Goal: Task Accomplishment & Management: Manage account settings

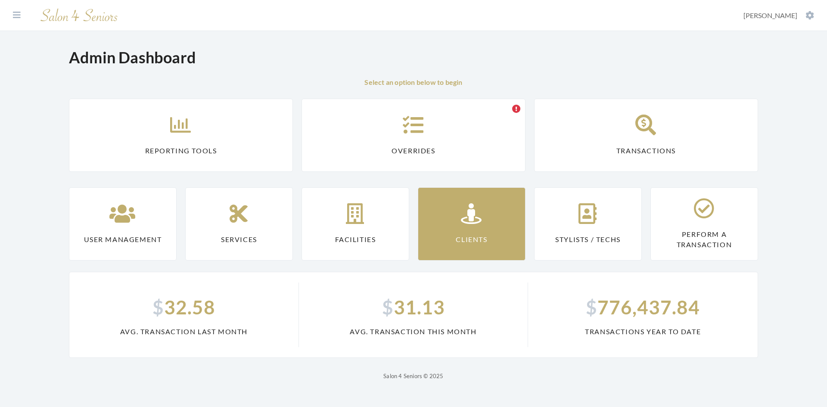
click at [445, 219] on link "Clients" at bounding box center [472, 223] width 108 height 73
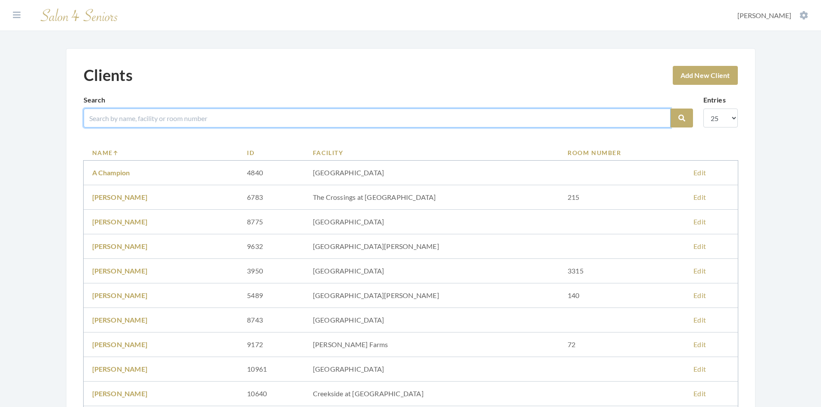
click at [146, 118] on input "search" at bounding box center [377, 118] width 587 height 19
type input "loubeth"
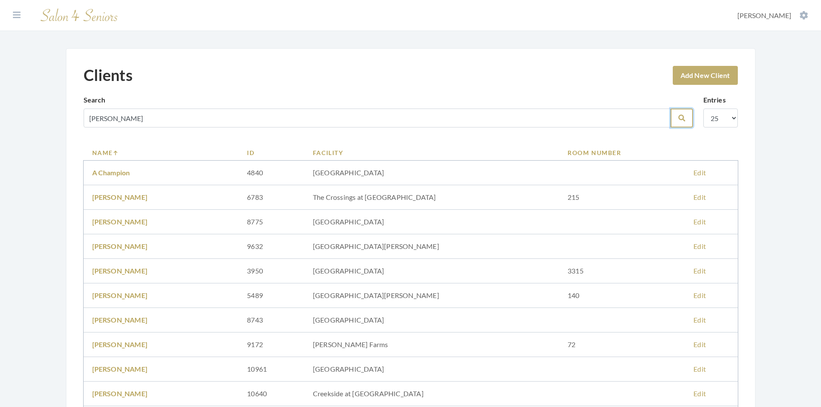
click at [686, 119] on button "Search" at bounding box center [681, 118] width 22 height 19
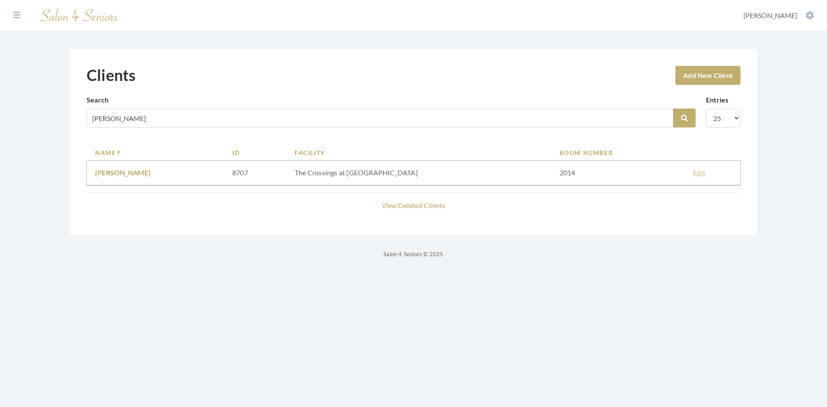
click at [693, 169] on link "Edit" at bounding box center [699, 172] width 12 height 8
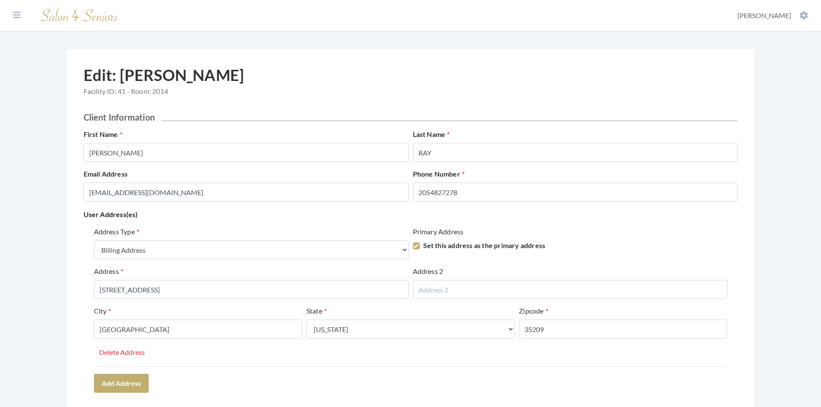
select select "billing"
select select "al"
click at [21, 16] on button at bounding box center [16, 14] width 13 height 9
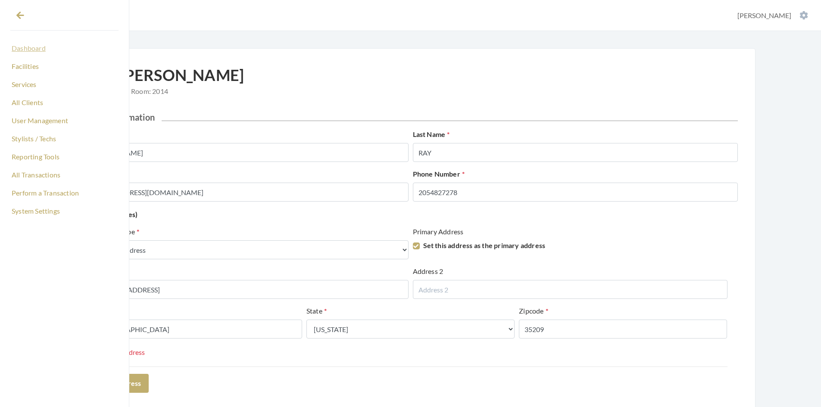
click at [32, 48] on link "Dashboard" at bounding box center [64, 48] width 108 height 15
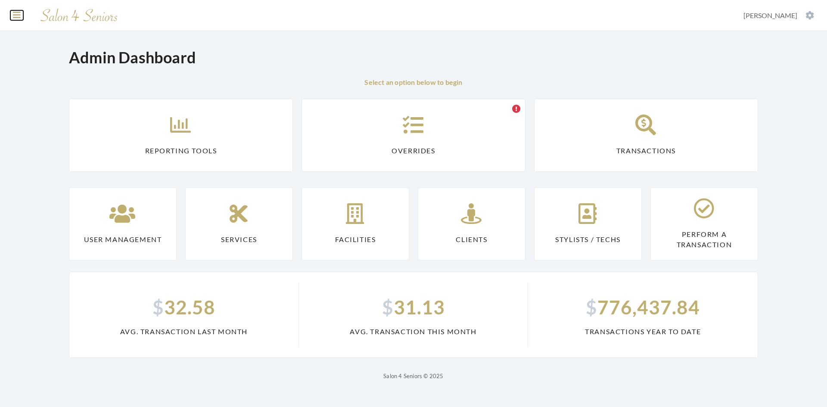
click at [11, 16] on button at bounding box center [16, 14] width 13 height 9
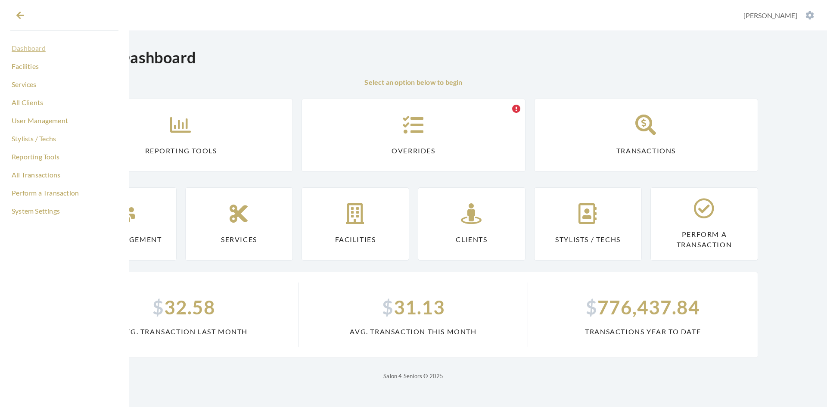
click at [31, 49] on link "Dashboard" at bounding box center [64, 48] width 108 height 15
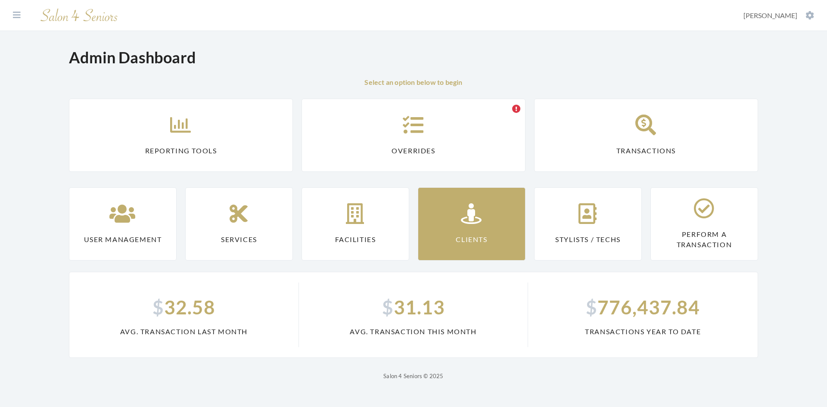
click at [438, 234] on link "Clients" at bounding box center [472, 223] width 108 height 73
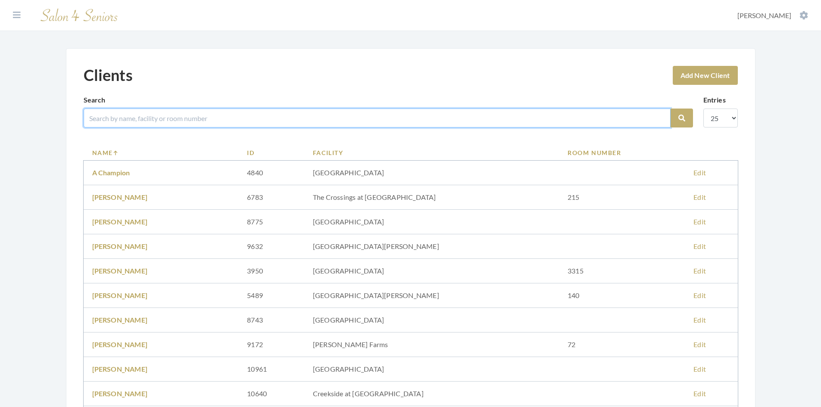
click at [169, 120] on input "search" at bounding box center [377, 118] width 587 height 19
type input "thompson"
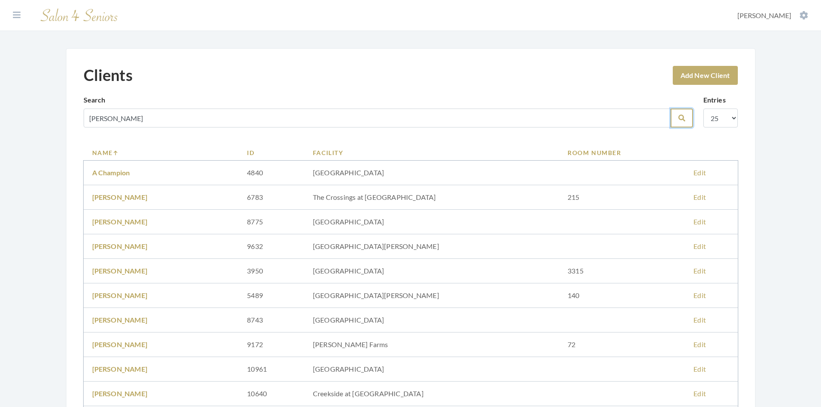
click at [685, 116] on button "Search" at bounding box center [681, 118] width 22 height 19
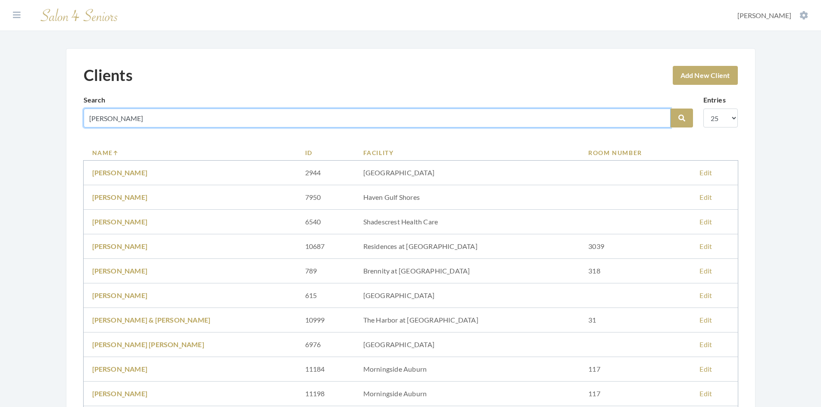
drag, startPoint x: 149, startPoint y: 120, endPoint x: 68, endPoint y: 129, distance: 81.5
type input "clanton"
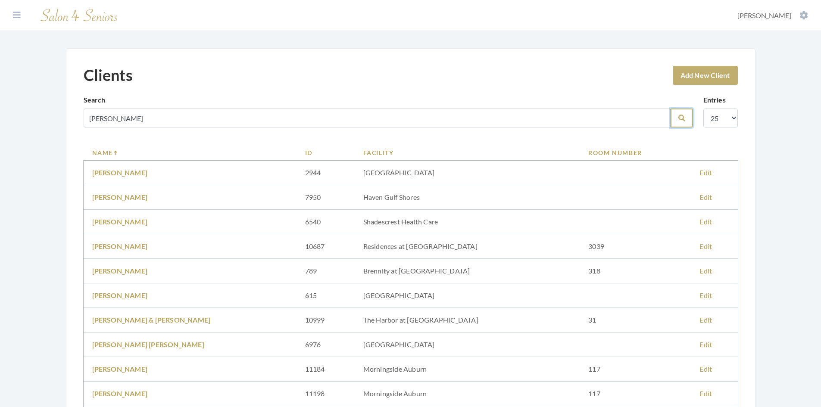
click at [686, 115] on button "Search" at bounding box center [681, 118] width 22 height 19
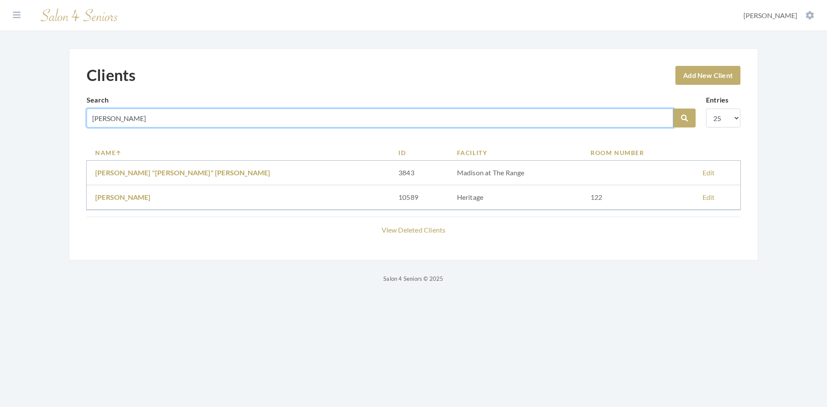
drag, startPoint x: 138, startPoint y: 115, endPoint x: 80, endPoint y: 128, distance: 59.0
click at [77, 128] on div "Clients Add New Client Search clanton Search Entries 10 25 50 100 Name ID Facil…" at bounding box center [413, 154] width 689 height 212
type input "proffi"
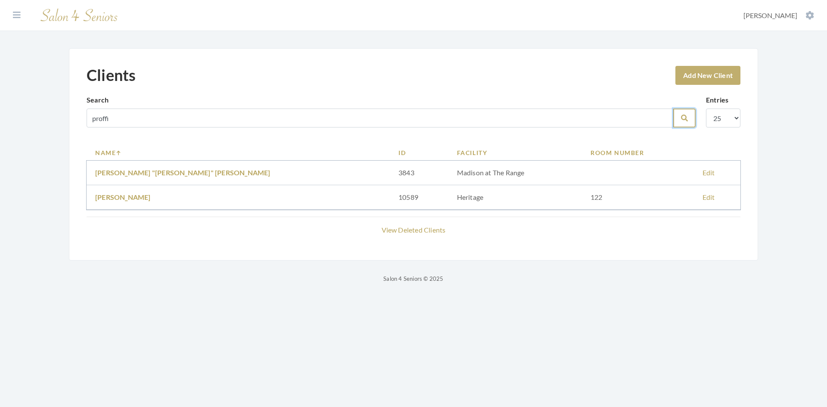
click at [682, 117] on icon "submit" at bounding box center [684, 118] width 7 height 7
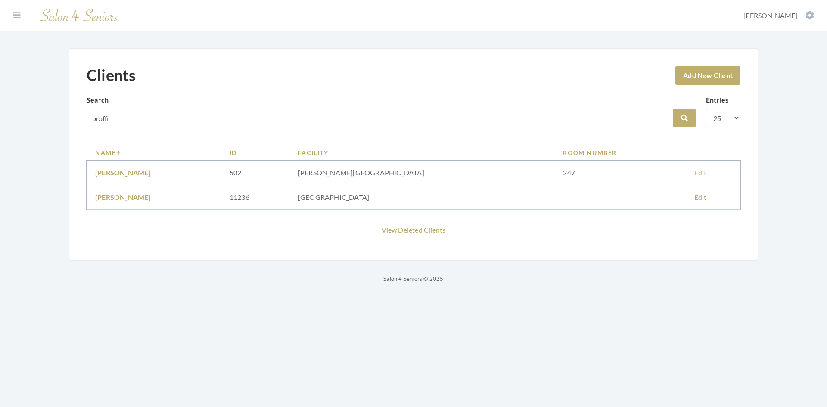
click at [694, 174] on link "Edit" at bounding box center [700, 172] width 12 height 8
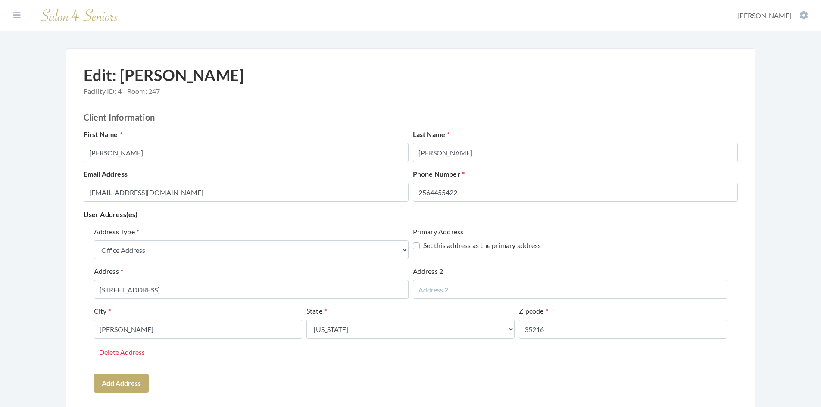
select select "office"
select select "al"
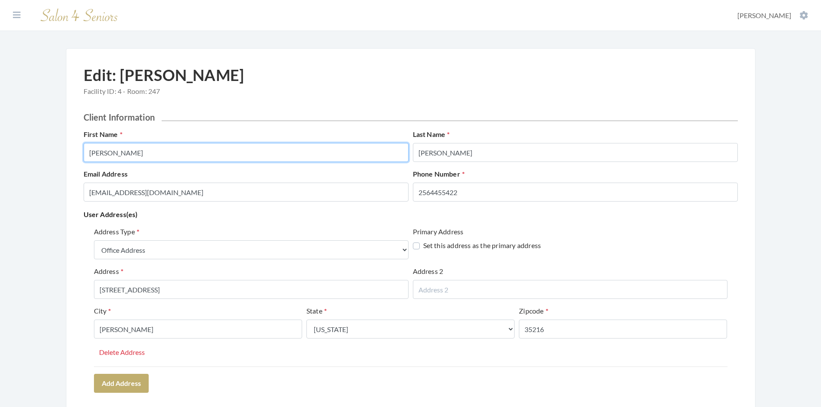
drag, startPoint x: 126, startPoint y: 154, endPoint x: 35, endPoint y: 159, distance: 91.1
type input "[PERSON_NAME]"
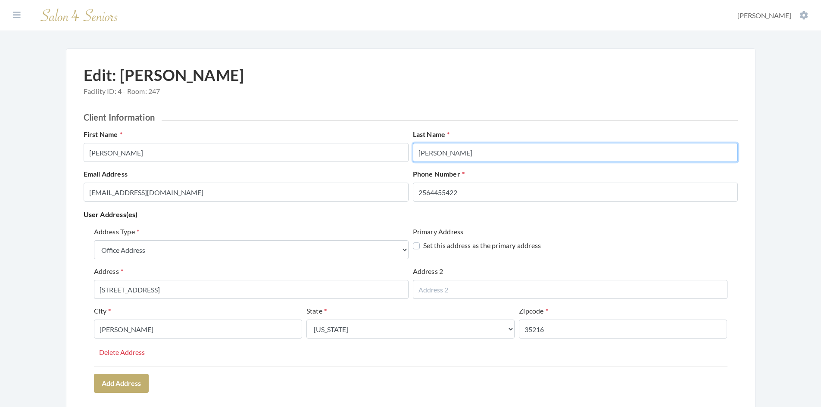
drag, startPoint x: 453, startPoint y: 151, endPoint x: 398, endPoint y: 156, distance: 55.4
click at [398, 156] on div "First Name [PERSON_NAME] Last Name [PERSON_NAME]" at bounding box center [410, 149] width 658 height 40
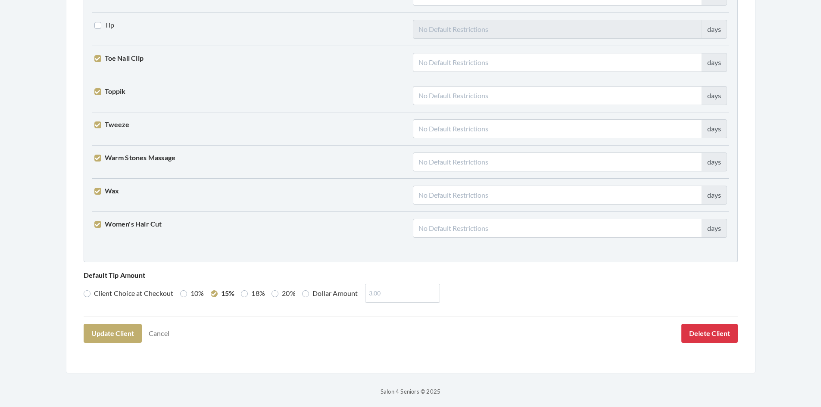
scroll to position [2122, 0]
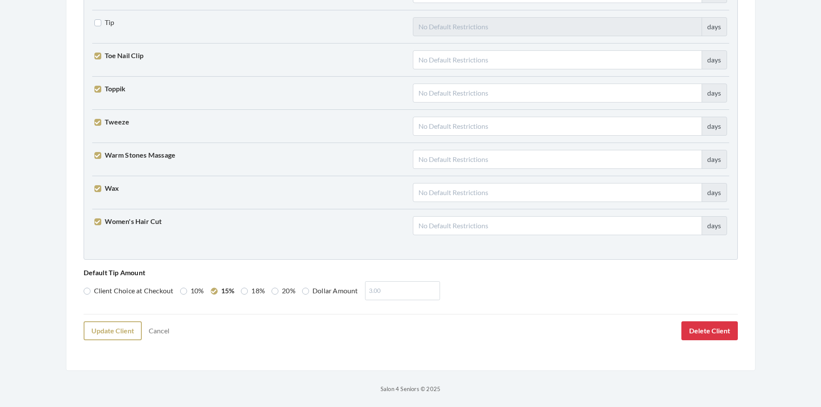
type input "[PERSON_NAME]"
click at [110, 330] on button "Update Client" at bounding box center [113, 330] width 58 height 19
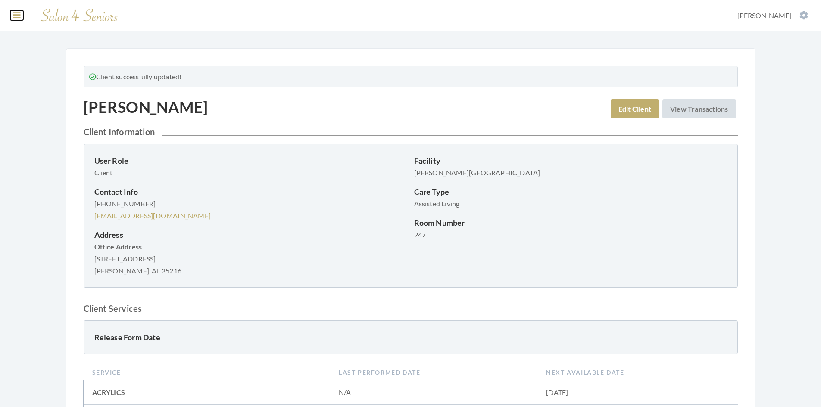
click at [20, 13] on icon at bounding box center [17, 15] width 8 height 9
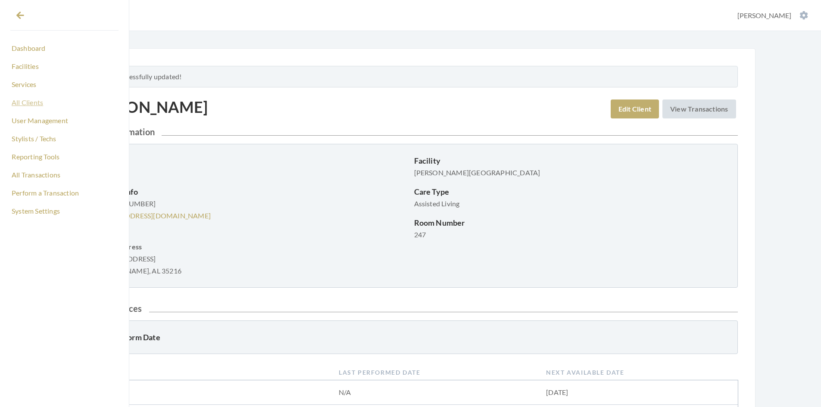
click at [32, 98] on link "All Clients" at bounding box center [64, 102] width 108 height 15
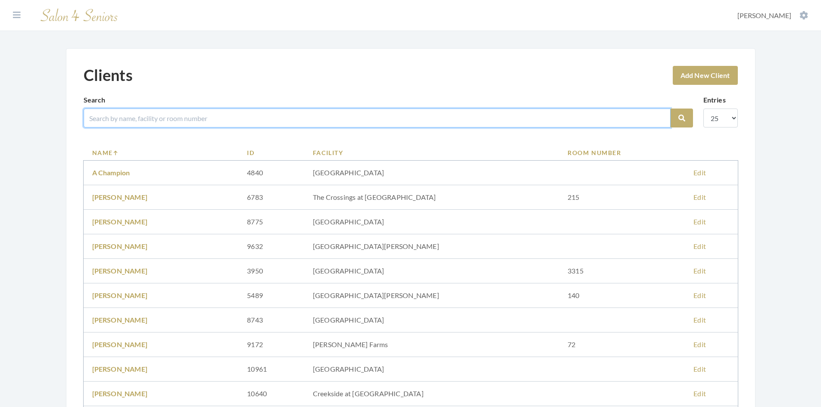
click at [129, 119] on input "search" at bounding box center [377, 118] width 587 height 19
type input "vener"
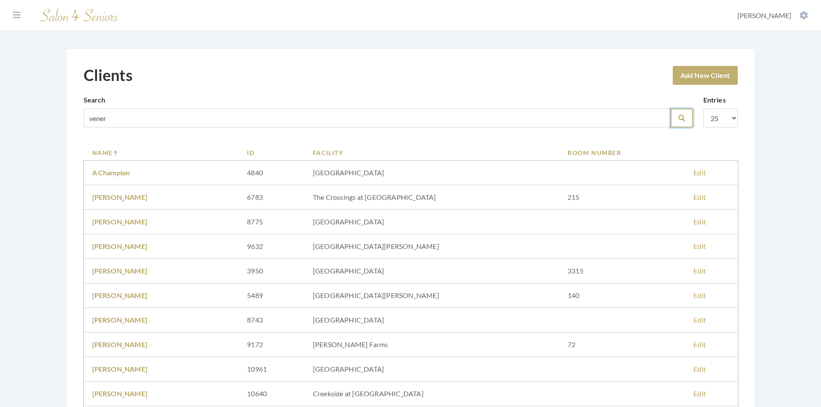
click at [684, 118] on icon "submit" at bounding box center [681, 118] width 7 height 7
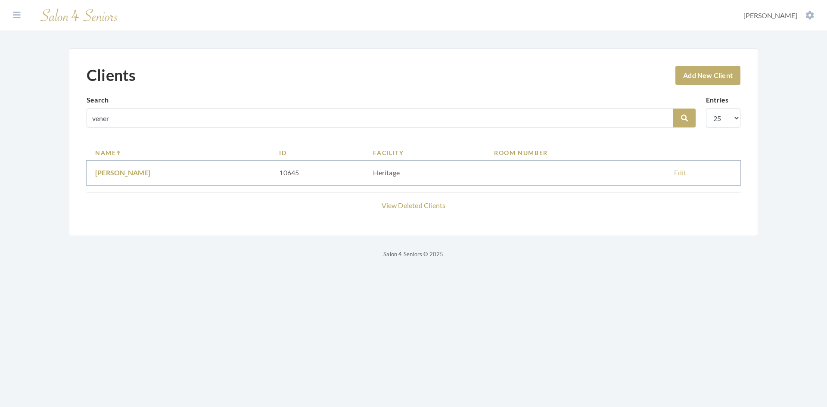
click at [674, 173] on link "Edit" at bounding box center [680, 172] width 12 height 8
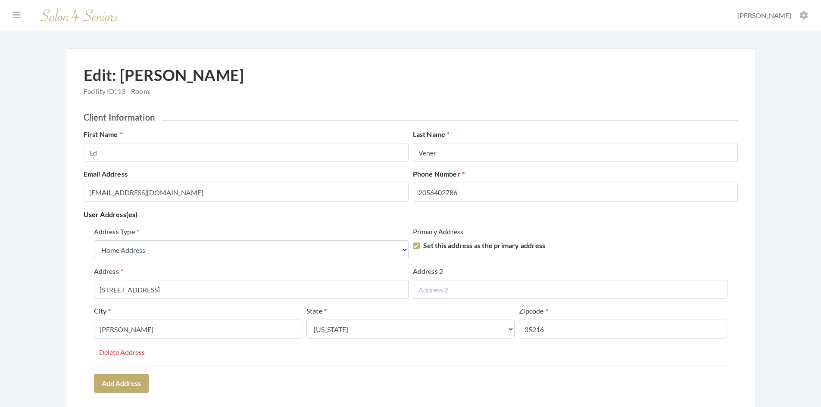
select select "home"
select select "al"
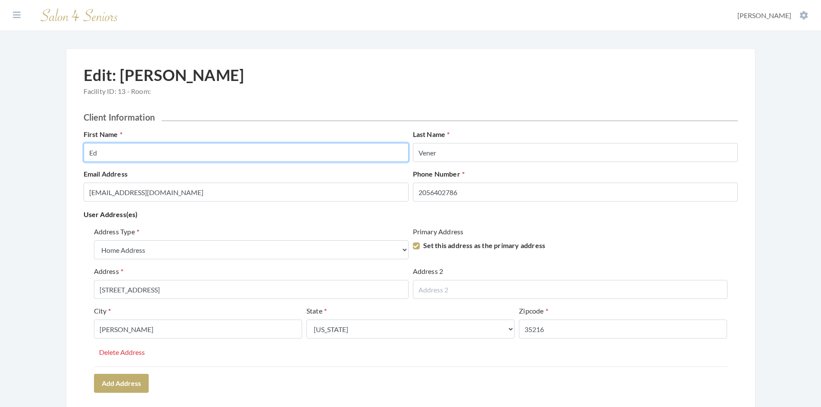
drag, startPoint x: 101, startPoint y: 151, endPoint x: 85, endPoint y: 153, distance: 15.7
click at [84, 153] on input "Ed" at bounding box center [246, 152] width 325 height 19
type input "ED"
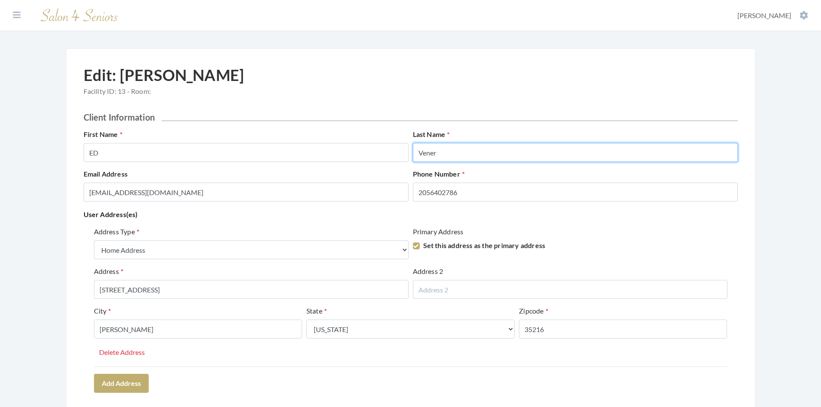
click at [445, 154] on input "Vener" at bounding box center [575, 152] width 325 height 19
drag, startPoint x: 445, startPoint y: 154, endPoint x: 414, endPoint y: 156, distance: 30.2
click at [414, 155] on input "Vener" at bounding box center [575, 152] width 325 height 19
type input "VENER"
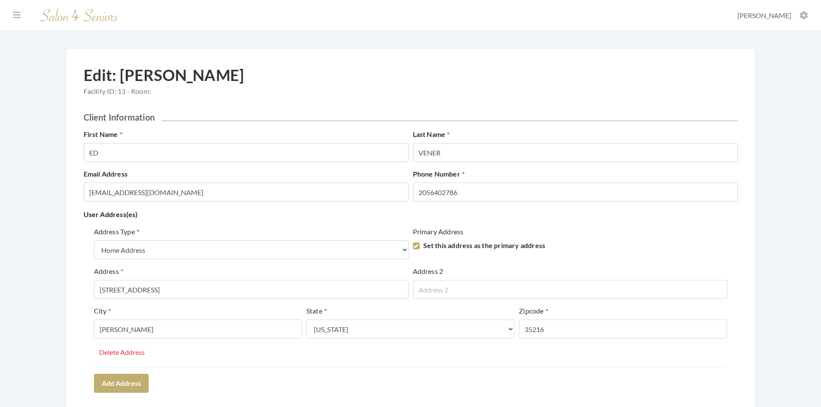
click at [389, 100] on div "Edit: Ed Vener Facility ID: 13 - Room:" at bounding box center [411, 89] width 654 height 46
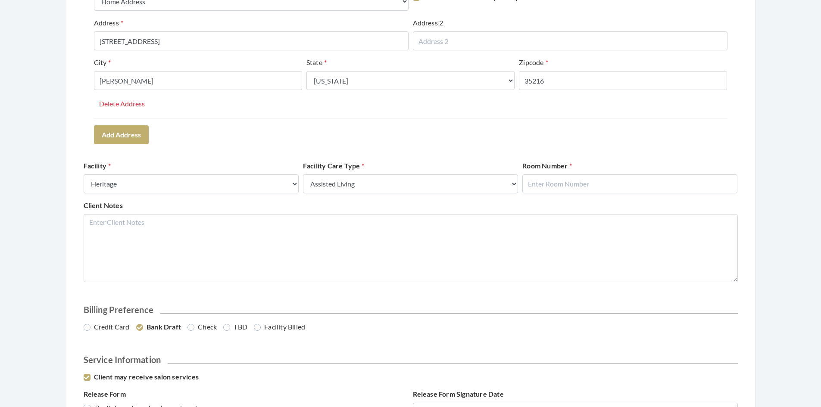
scroll to position [258, 0]
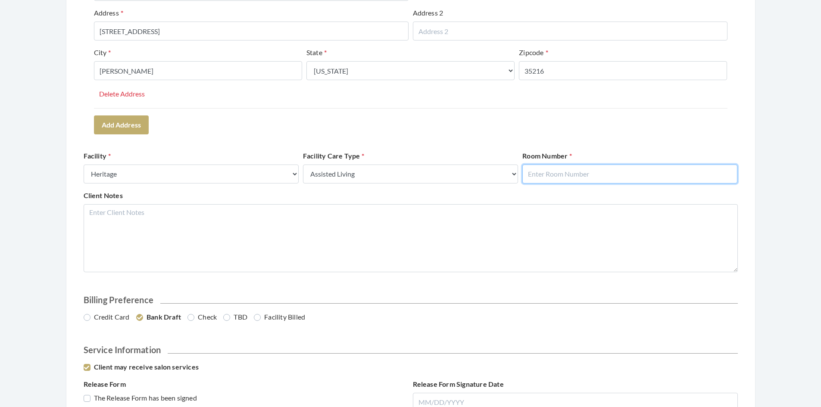
click at [541, 175] on input "text" at bounding box center [629, 174] width 215 height 19
type input "1"
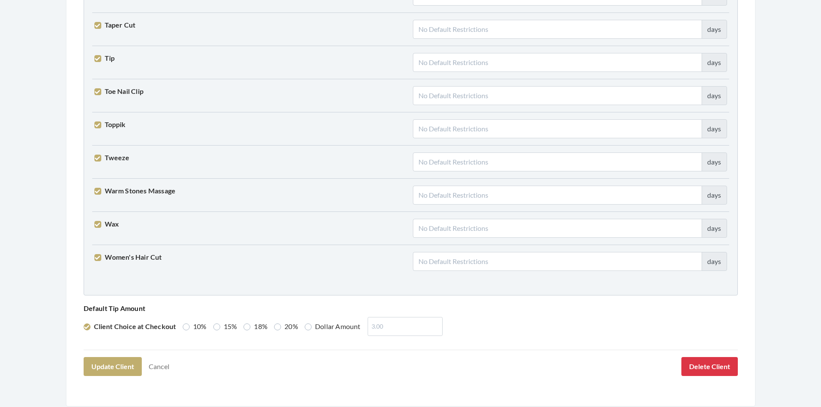
scroll to position [2111, 0]
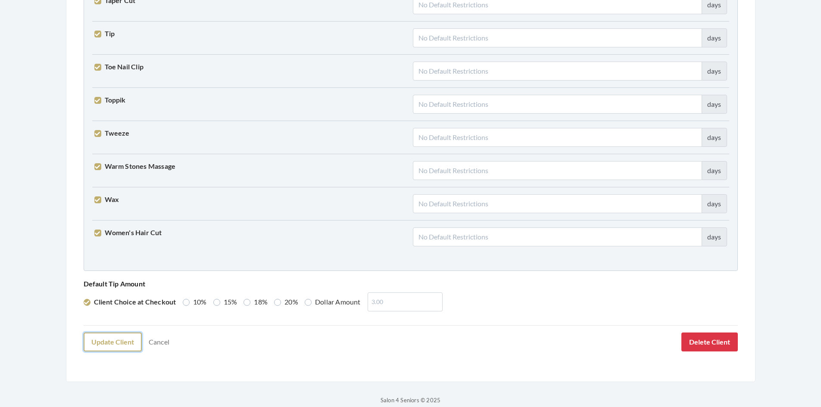
click at [114, 342] on button "Update Client" at bounding box center [113, 342] width 58 height 19
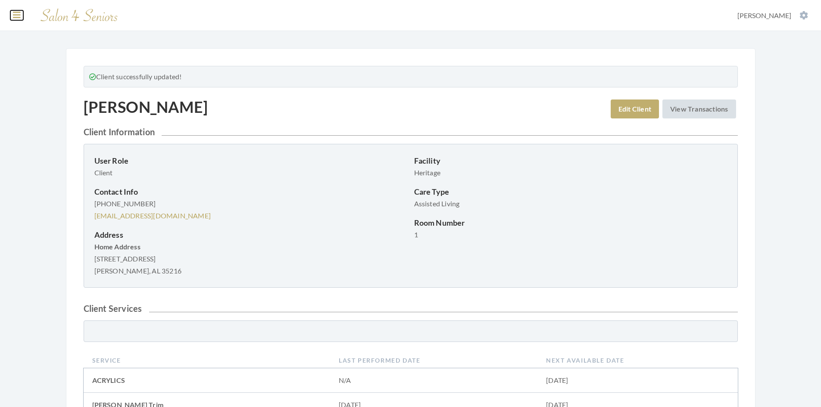
click at [13, 18] on icon at bounding box center [17, 15] width 8 height 9
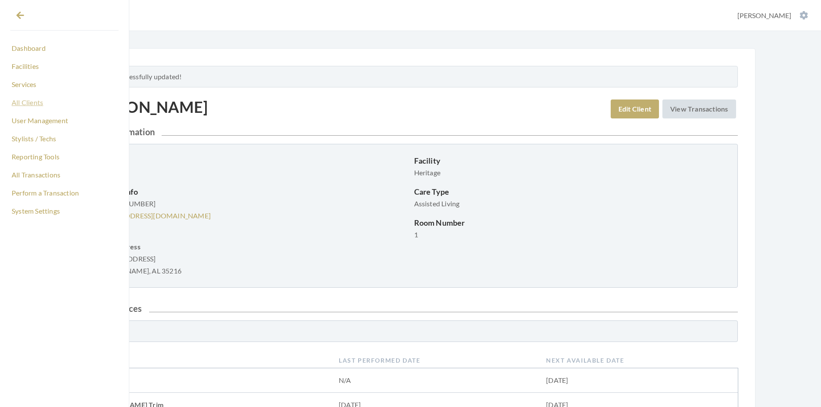
click at [35, 100] on link "All Clients" at bounding box center [64, 102] width 108 height 15
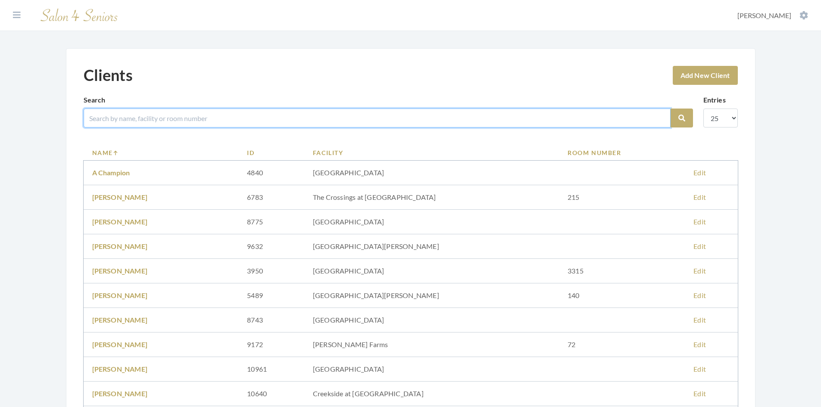
click at [118, 118] on input "search" at bounding box center [377, 118] width 587 height 19
type input "gross"
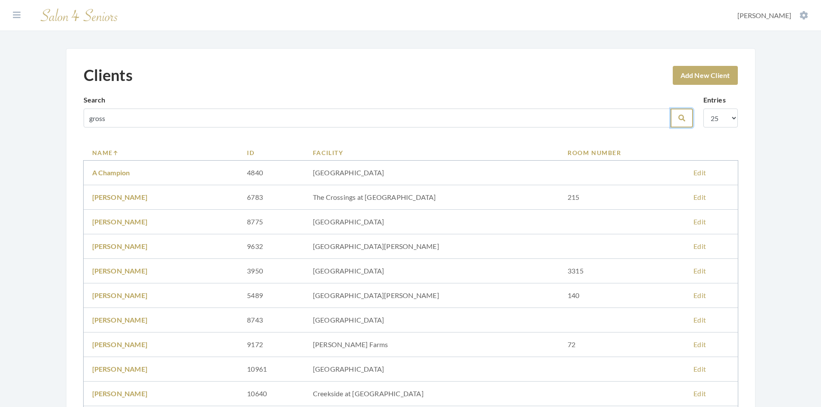
click at [680, 121] on icon "submit" at bounding box center [681, 118] width 7 height 7
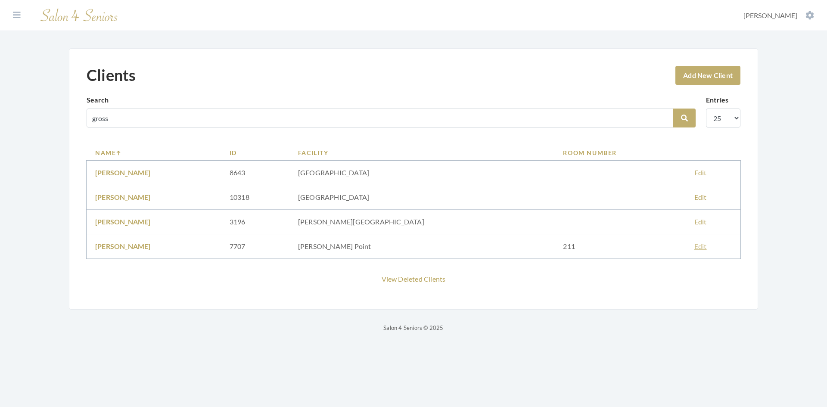
click at [694, 248] on link "Edit" at bounding box center [700, 246] width 12 height 8
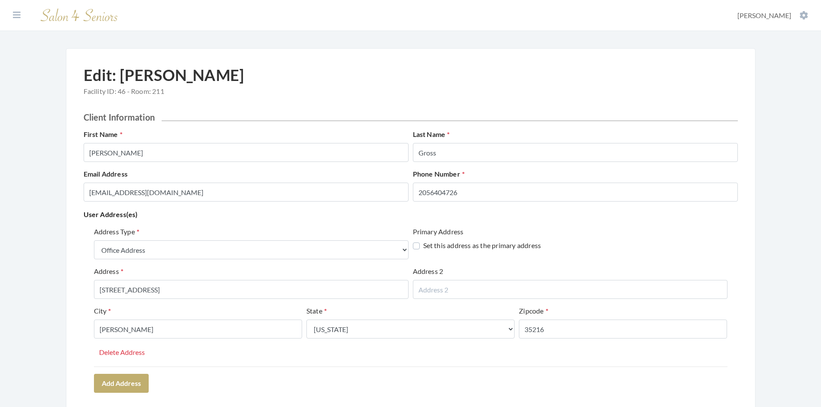
select select "office"
select select "al"
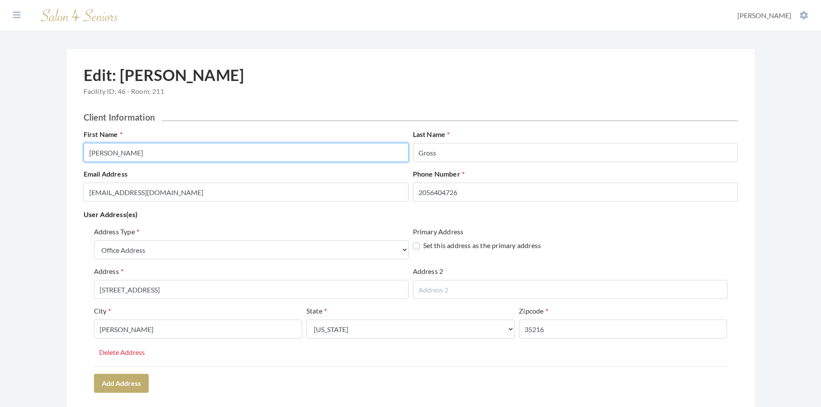
drag, startPoint x: 122, startPoint y: 154, endPoint x: 76, endPoint y: 147, distance: 47.0
type input "[PERSON_NAME]"
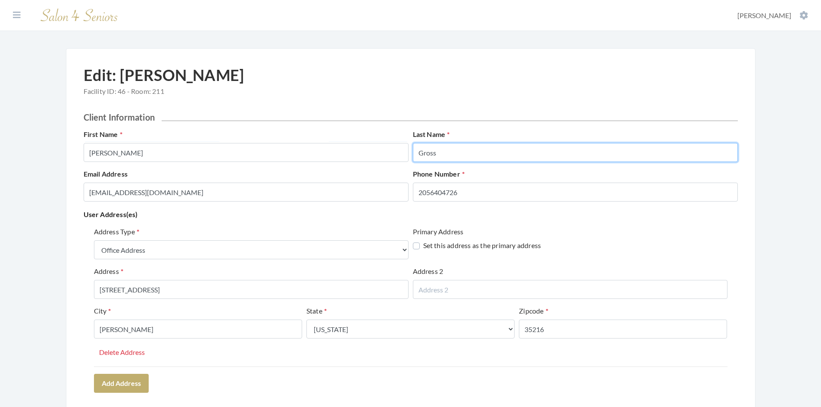
drag, startPoint x: 449, startPoint y: 155, endPoint x: 411, endPoint y: 154, distance: 38.8
click at [411, 154] on div "Last Name [PERSON_NAME]" at bounding box center [575, 145] width 329 height 33
type input "GROSS"
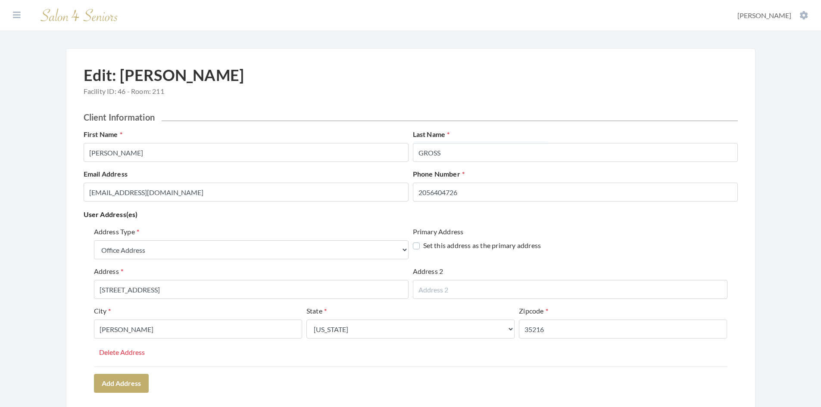
click at [470, 118] on h2 "Client Information" at bounding box center [411, 117] width 654 height 10
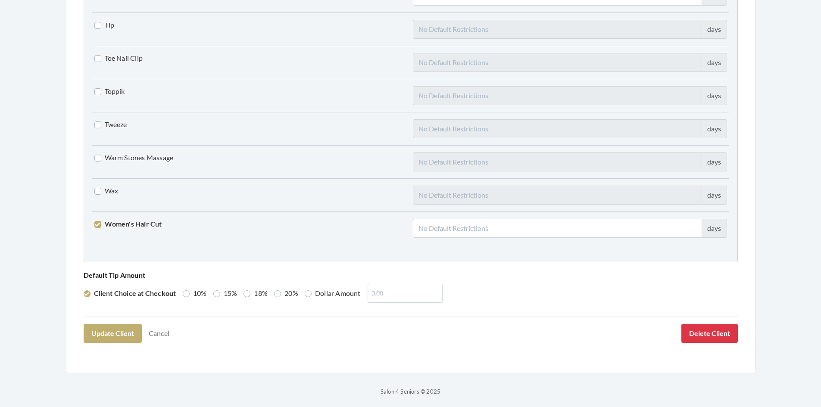
scroll to position [2122, 0]
click at [105, 333] on button "Update Client" at bounding box center [113, 330] width 58 height 19
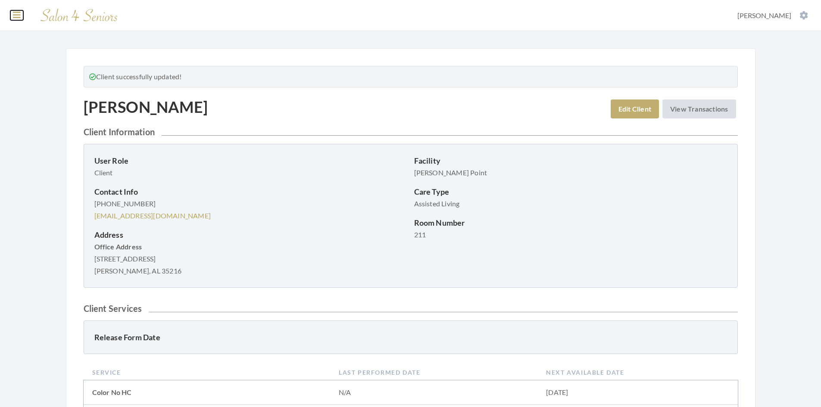
click at [17, 16] on icon at bounding box center [17, 15] width 8 height 9
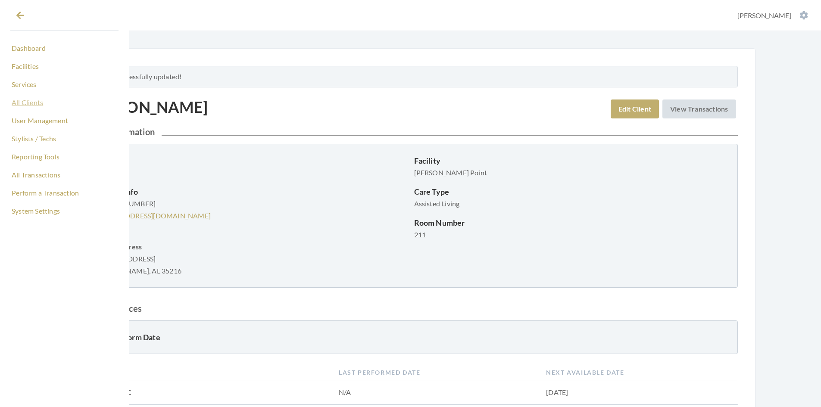
click at [40, 103] on link "All Clients" at bounding box center [64, 102] width 108 height 15
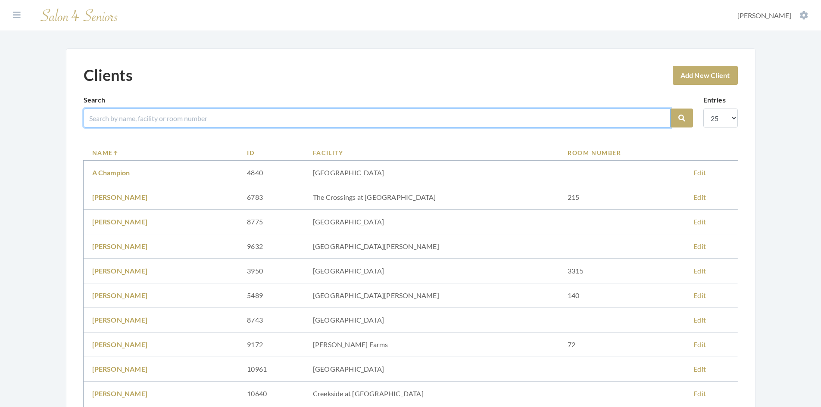
click at [116, 118] on input "search" at bounding box center [377, 118] width 587 height 19
type input "VALERA"
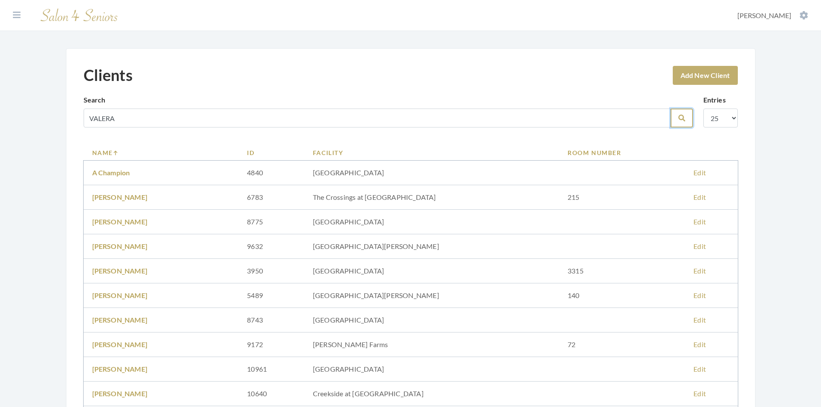
click at [688, 125] on button "Search" at bounding box center [681, 118] width 22 height 19
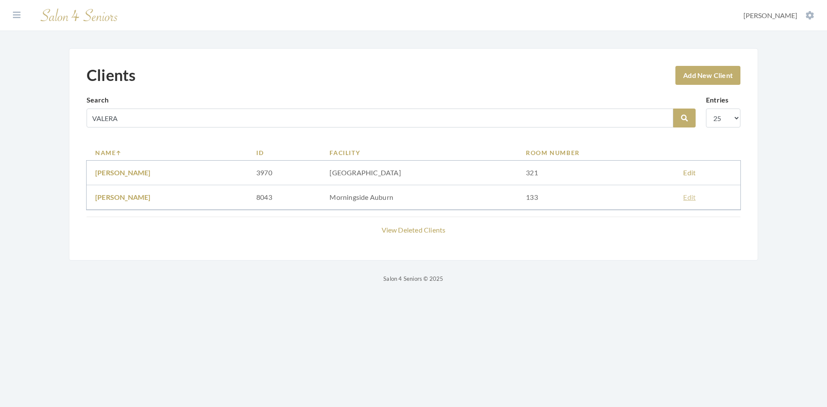
click at [688, 199] on link "Edit" at bounding box center [689, 197] width 12 height 8
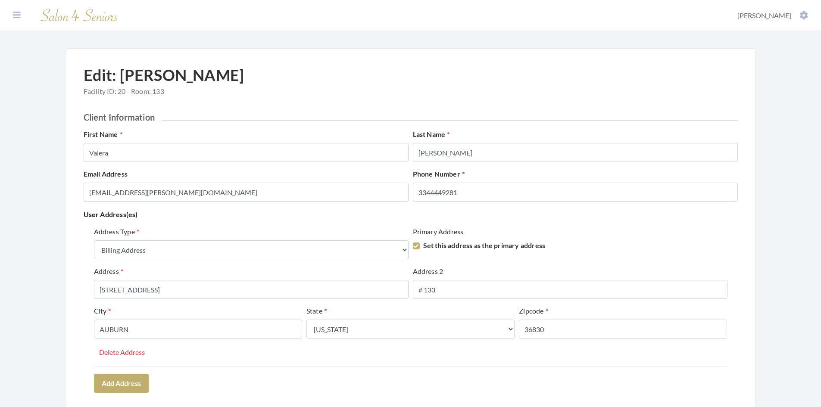
select select "billing"
select select "al"
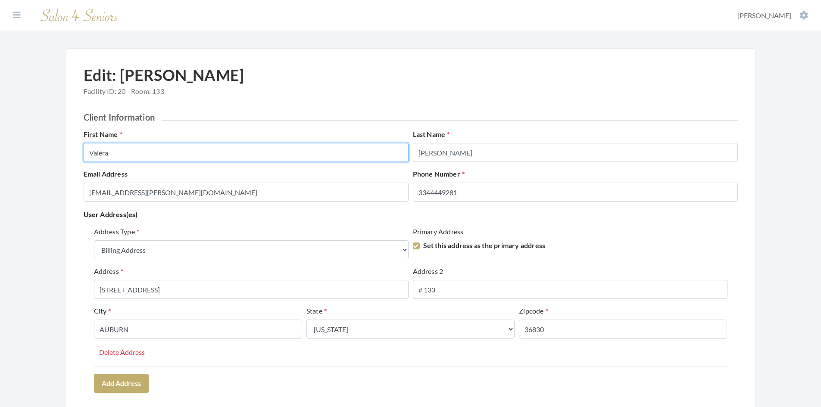
drag, startPoint x: 115, startPoint y: 155, endPoint x: 69, endPoint y: 155, distance: 46.5
type input "VALERA"
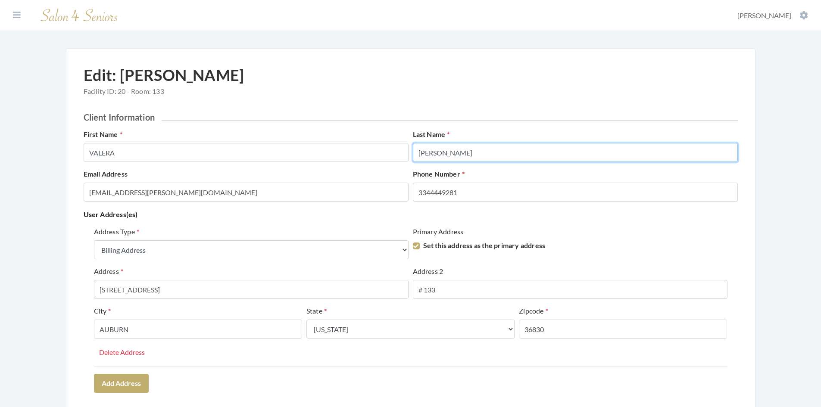
drag, startPoint x: 442, startPoint y: 151, endPoint x: 416, endPoint y: 153, distance: 26.0
click at [416, 153] on input "[PERSON_NAME]" at bounding box center [575, 152] width 325 height 19
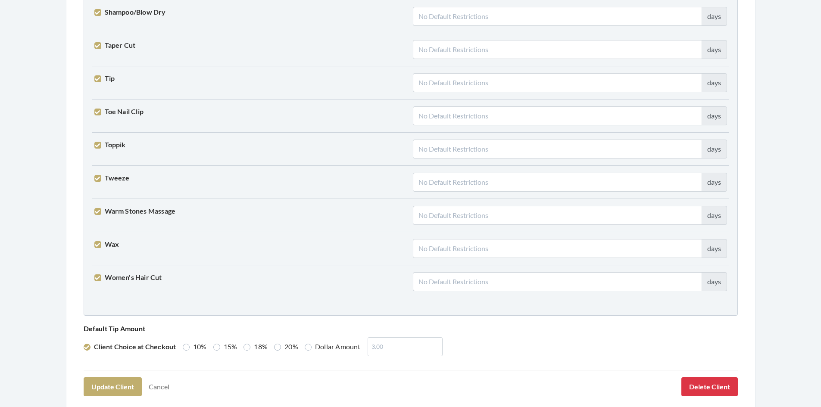
scroll to position [2122, 0]
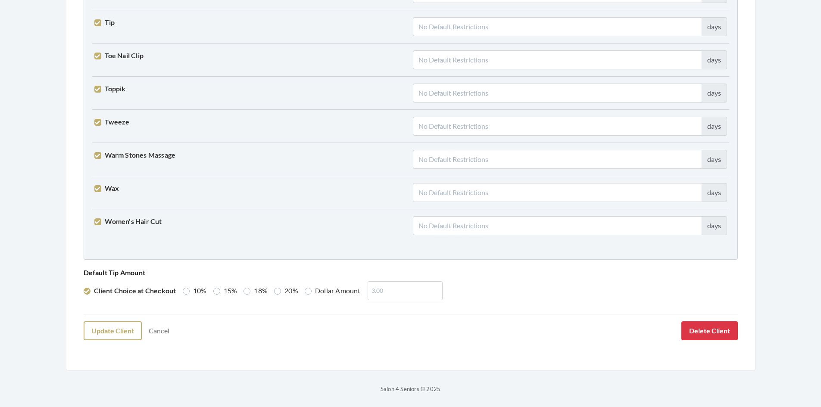
type input "[PERSON_NAME]"
click at [111, 329] on button "Update Client" at bounding box center [113, 330] width 58 height 19
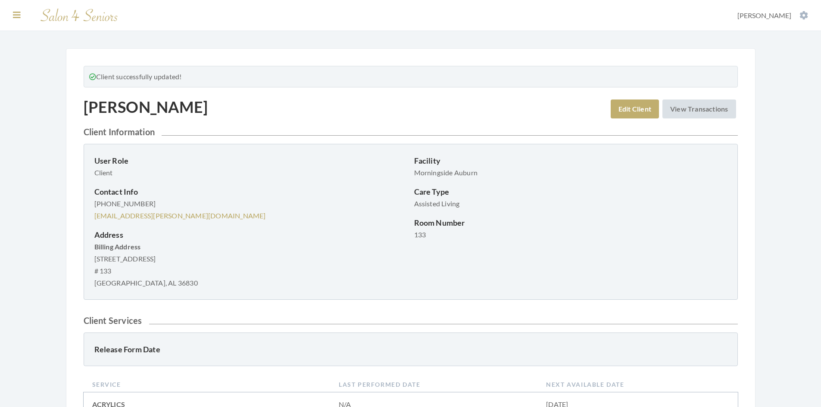
click at [18, 20] on section "Dashboard Facilities Services All Clients User Management Stylists / Techs Repo…" at bounding box center [410, 15] width 821 height 31
click at [17, 17] on icon at bounding box center [17, 15] width 8 height 9
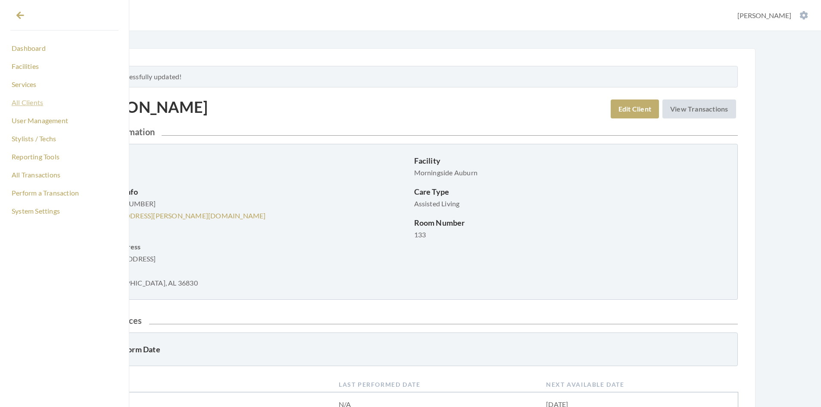
click at [26, 99] on link "All Clients" at bounding box center [64, 102] width 108 height 15
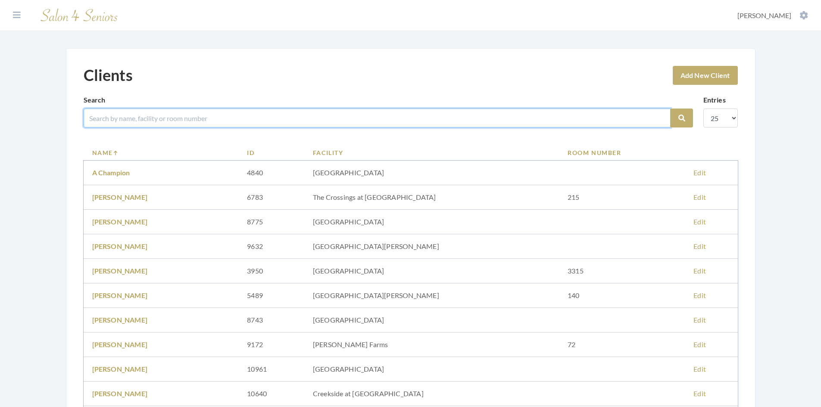
click at [114, 114] on input "search" at bounding box center [377, 118] width 587 height 19
type input "[PERSON_NAME]"
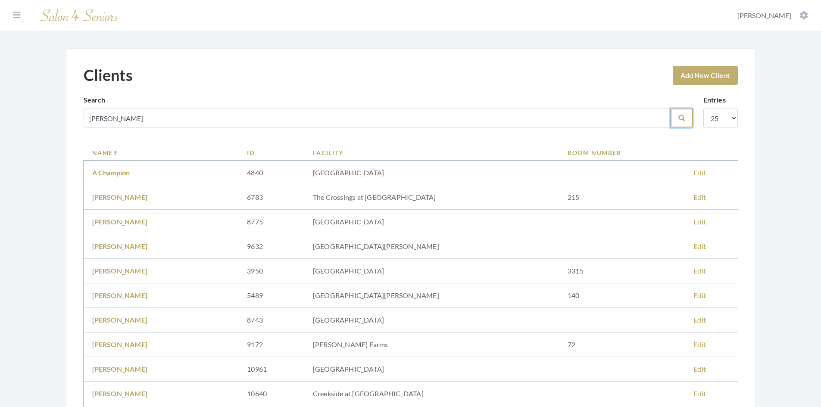
click at [685, 121] on icon "submit" at bounding box center [681, 118] width 7 height 7
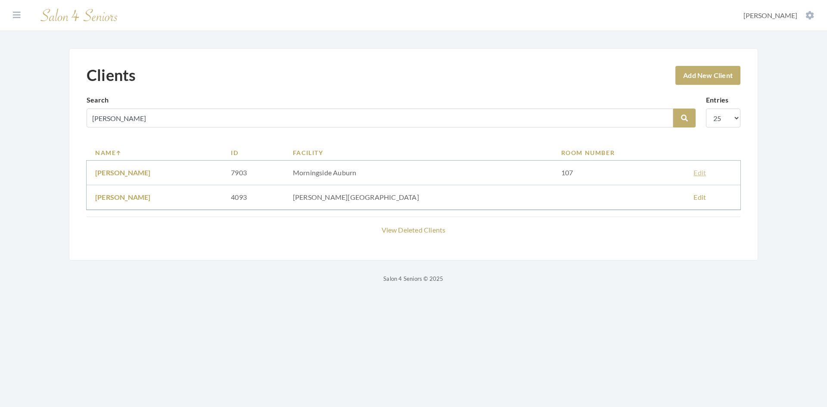
click at [694, 174] on link "Edit" at bounding box center [700, 172] width 12 height 8
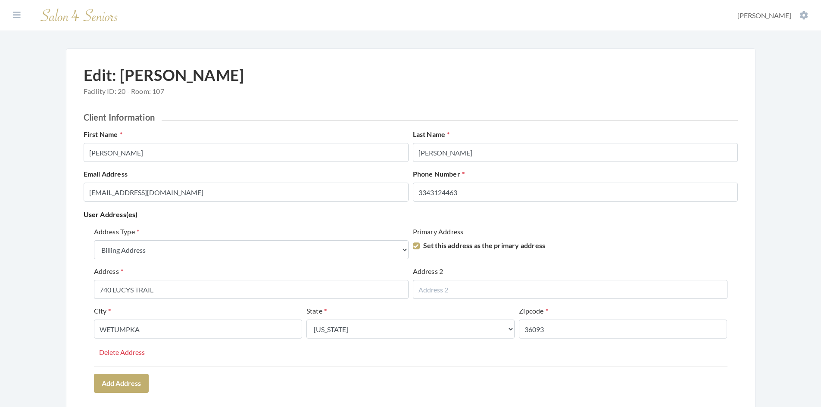
select select "billing"
select select "al"
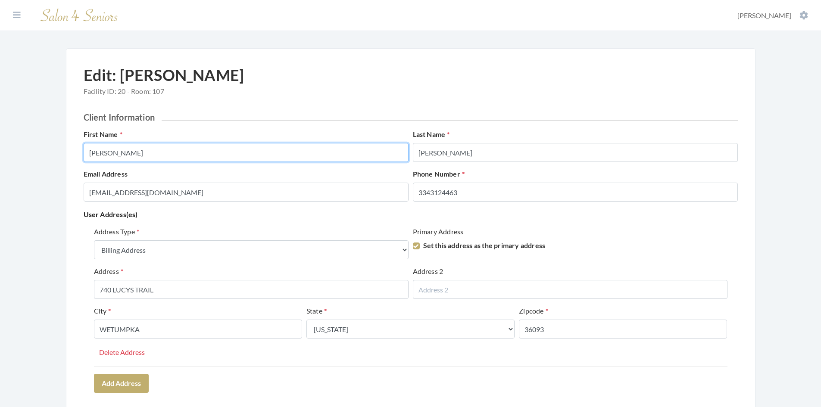
drag, startPoint x: 109, startPoint y: 150, endPoint x: 71, endPoint y: 152, distance: 38.4
type input "ANN"
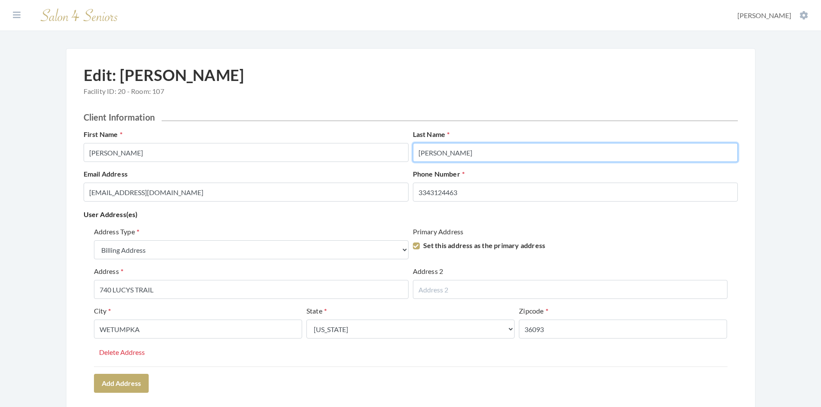
drag, startPoint x: 451, startPoint y: 151, endPoint x: 410, endPoint y: 151, distance: 40.9
click at [411, 151] on div "Last Name Batson" at bounding box center [575, 145] width 329 height 33
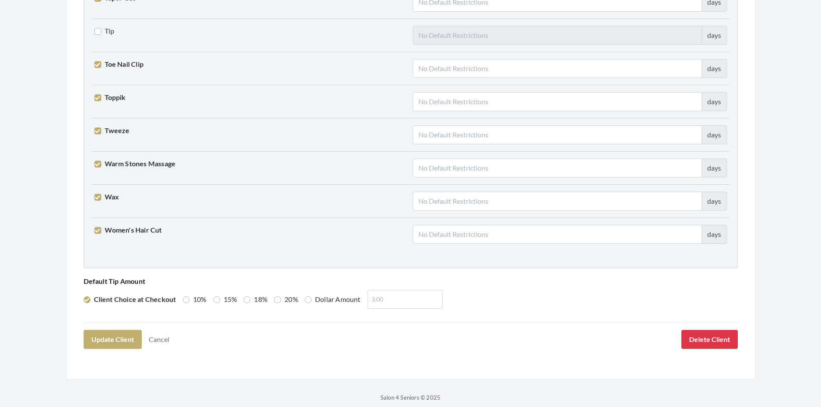
scroll to position [2122, 0]
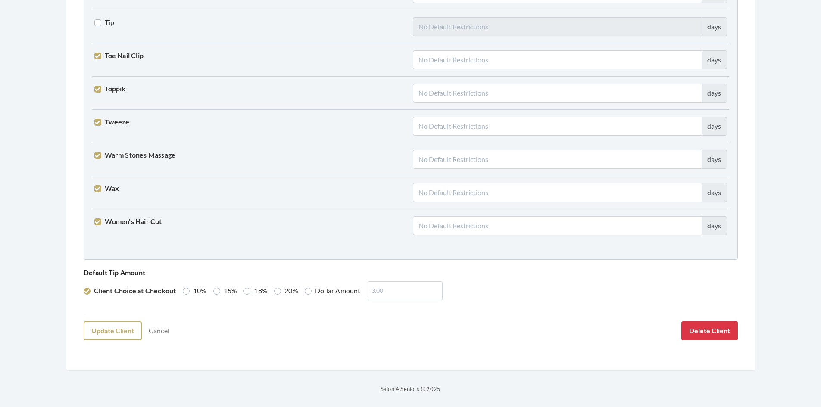
type input "BATSON"
click at [113, 334] on button "Update Client" at bounding box center [113, 330] width 58 height 19
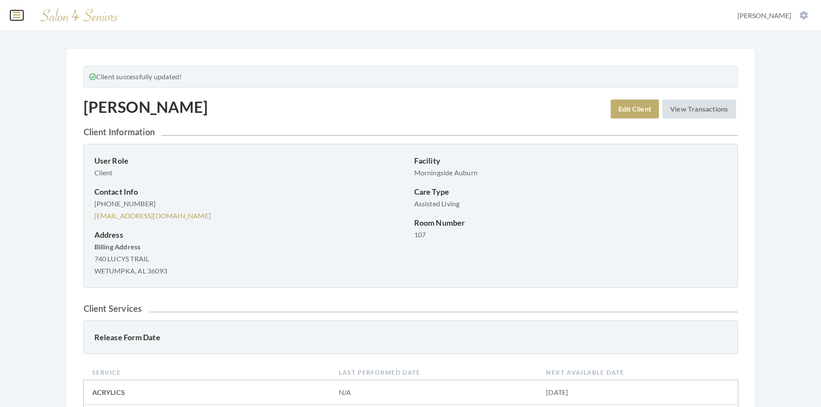
click at [16, 16] on icon at bounding box center [17, 15] width 8 height 9
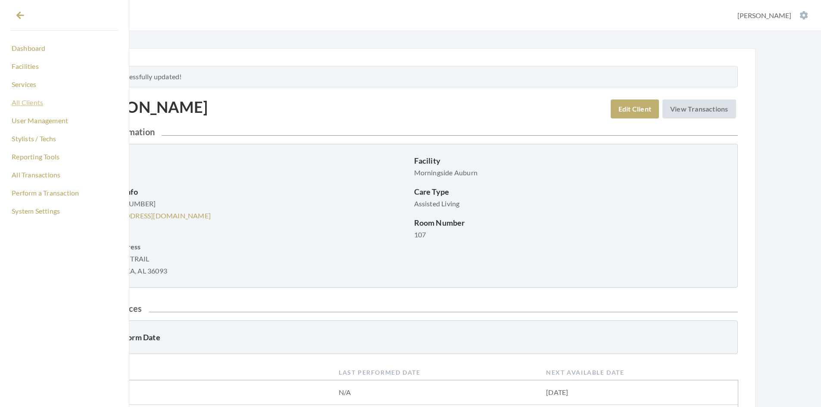
click at [26, 102] on link "All Clients" at bounding box center [64, 102] width 108 height 15
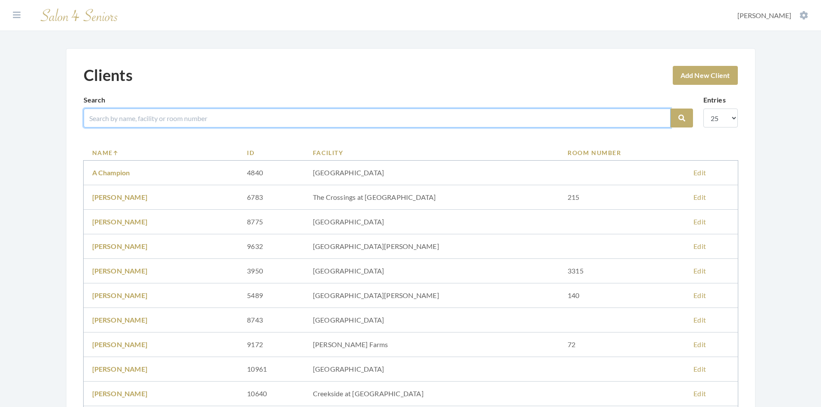
click at [130, 115] on input "search" at bounding box center [377, 118] width 587 height 19
type input "JOWERS"
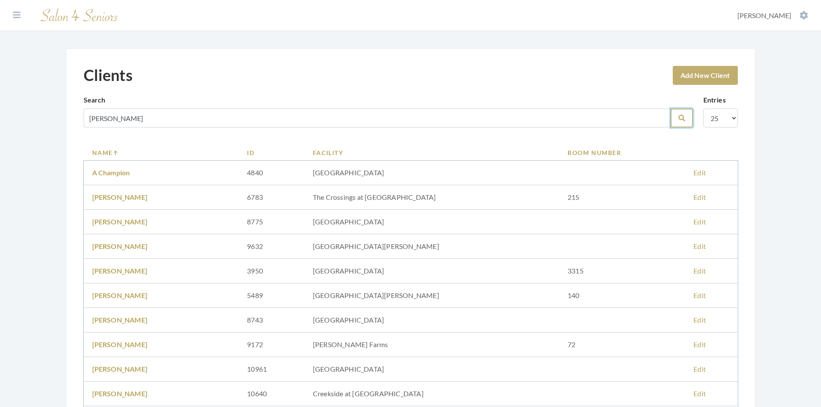
click at [675, 118] on button "Search" at bounding box center [681, 118] width 22 height 19
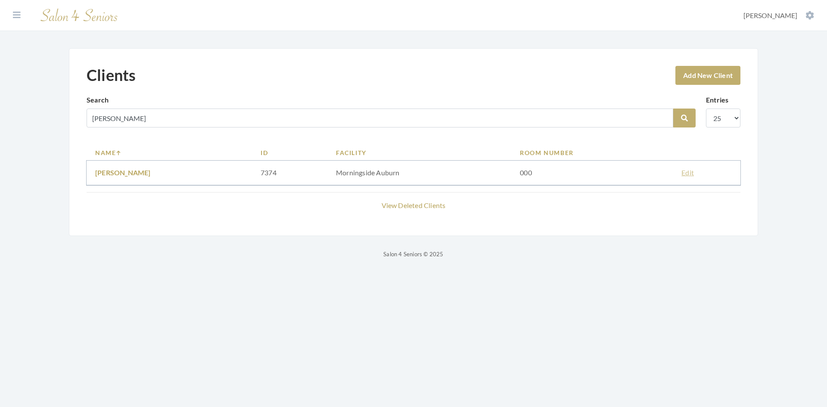
click at [690, 174] on link "Edit" at bounding box center [687, 172] width 12 height 8
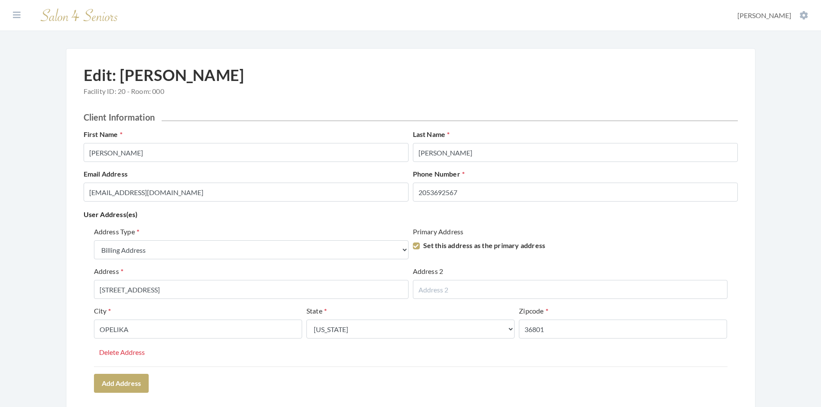
select select "billing"
select select "al"
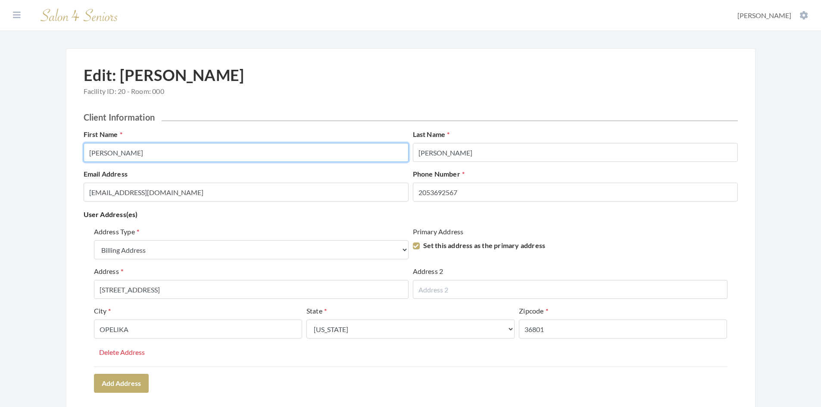
drag, startPoint x: 160, startPoint y: 148, endPoint x: 141, endPoint y: 157, distance: 20.8
click at [141, 157] on input "[PERSON_NAME]" at bounding box center [246, 152] width 325 height 19
type input "[PERSON_NAME]"
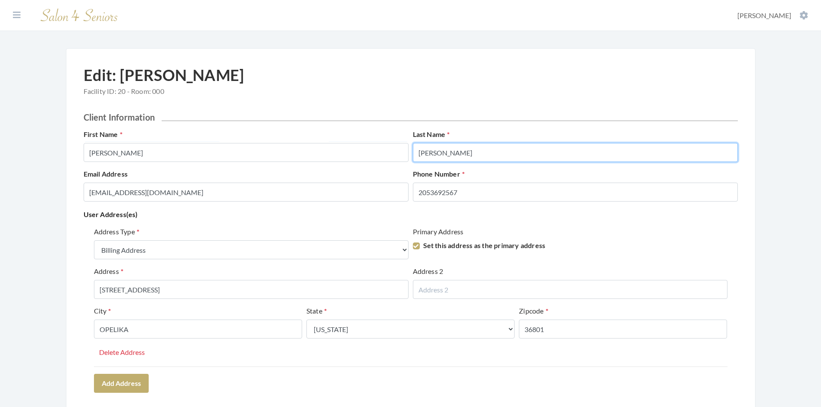
drag, startPoint x: 459, startPoint y: 156, endPoint x: 406, endPoint y: 155, distance: 53.0
click at [406, 155] on div "First Name DOROTHY Last Name Jowers" at bounding box center [410, 149] width 658 height 40
type input "JOWERS"
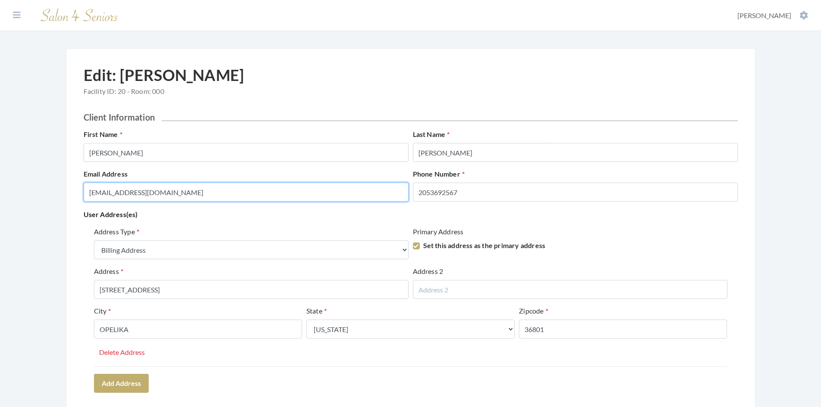
click at [355, 189] on input "SJOWERS01@YAHOO.COM" at bounding box center [246, 192] width 325 height 19
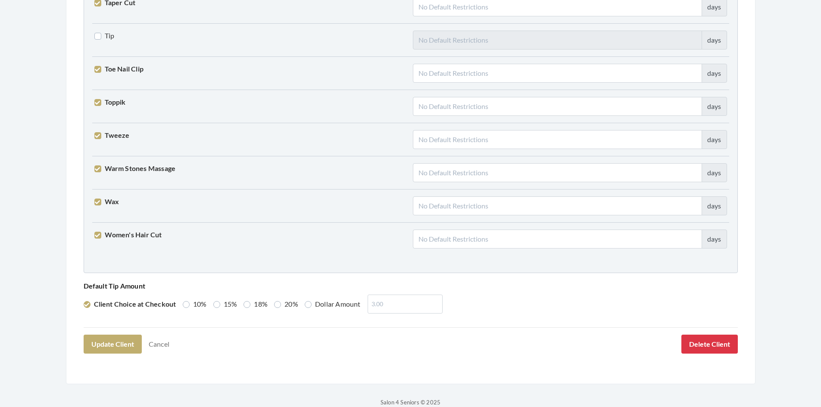
scroll to position [2122, 0]
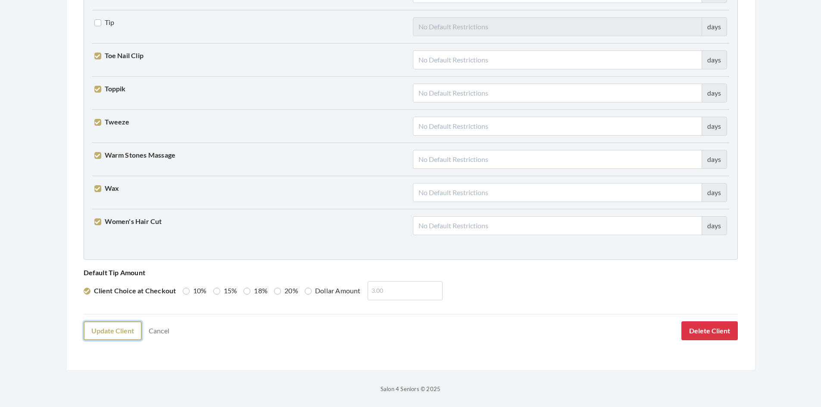
click at [130, 333] on button "Update Client" at bounding box center [113, 330] width 58 height 19
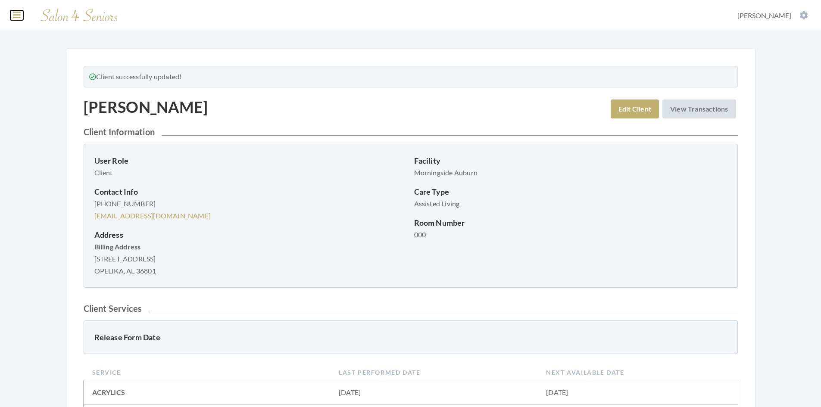
click at [18, 16] on icon at bounding box center [17, 15] width 8 height 9
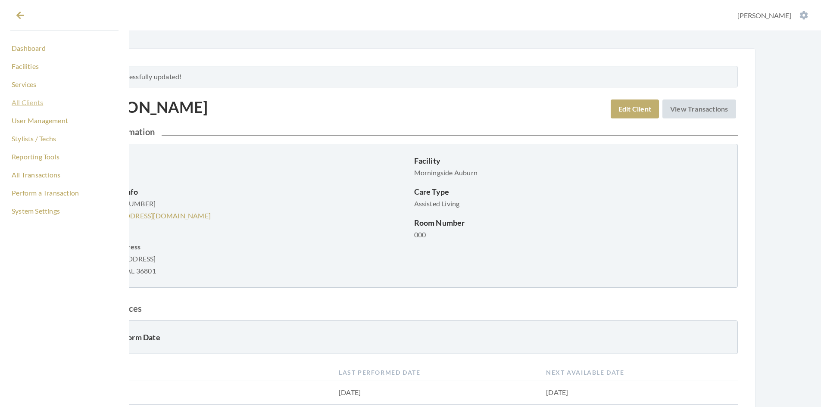
click at [32, 106] on link "All Clients" at bounding box center [64, 102] width 108 height 15
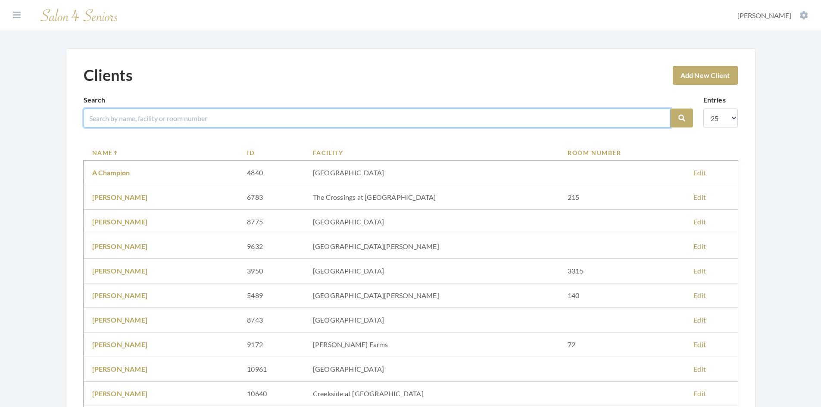
click at [123, 114] on input "search" at bounding box center [377, 118] width 587 height 19
type input "[PERSON_NAME]"
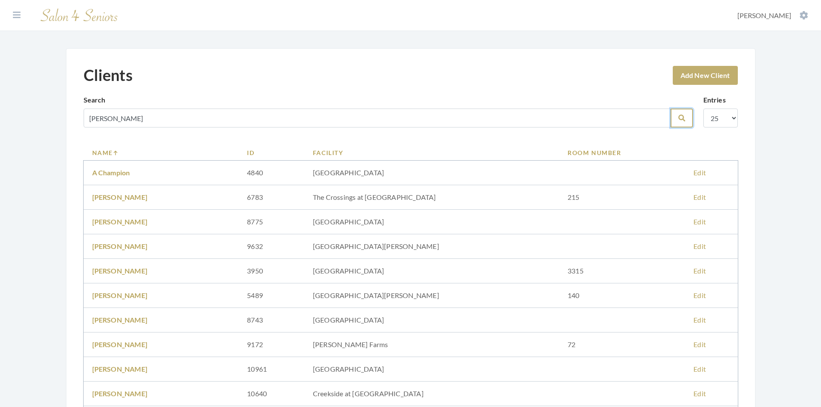
click at [675, 121] on button "Search" at bounding box center [681, 118] width 22 height 19
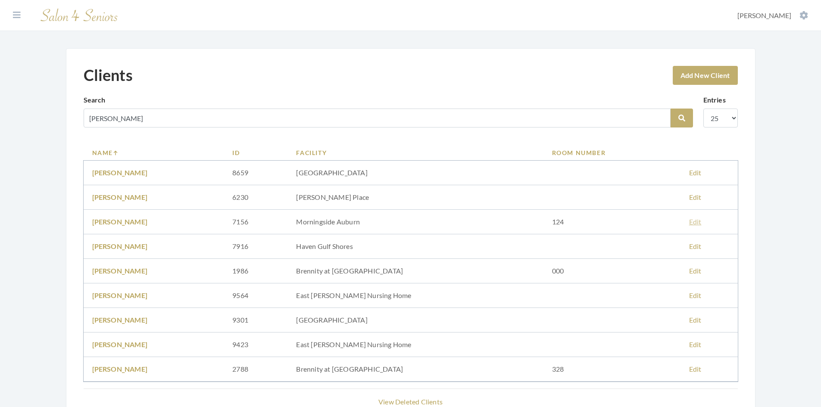
click at [690, 222] on link "Edit" at bounding box center [695, 222] width 12 height 8
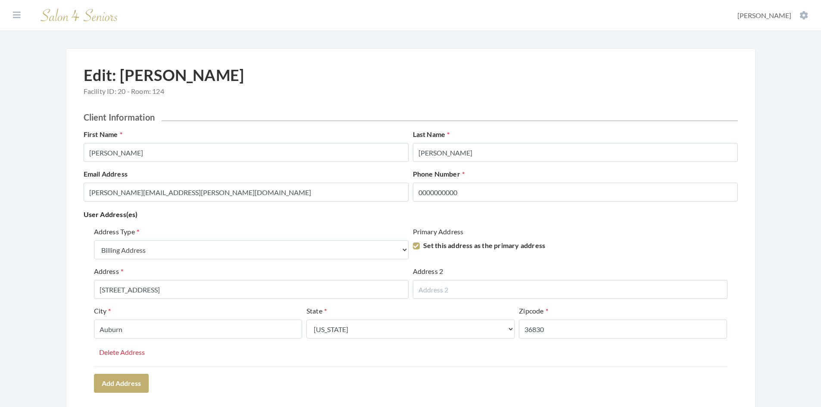
select select "billing"
select select "al"
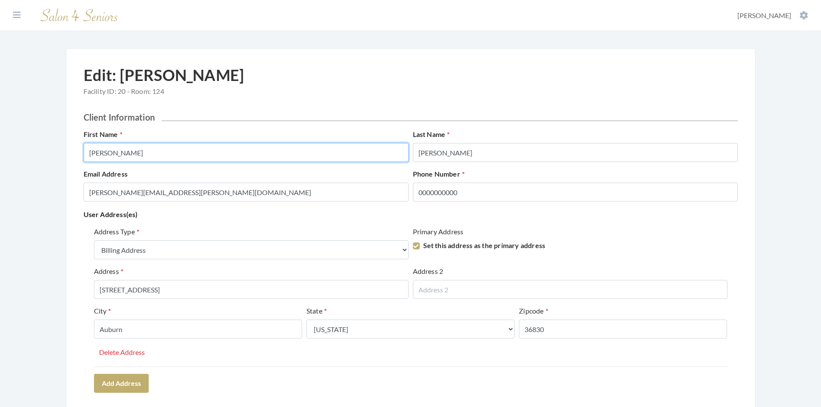
click at [134, 155] on input "Charles" at bounding box center [246, 152] width 325 height 19
type input "CHARLES"
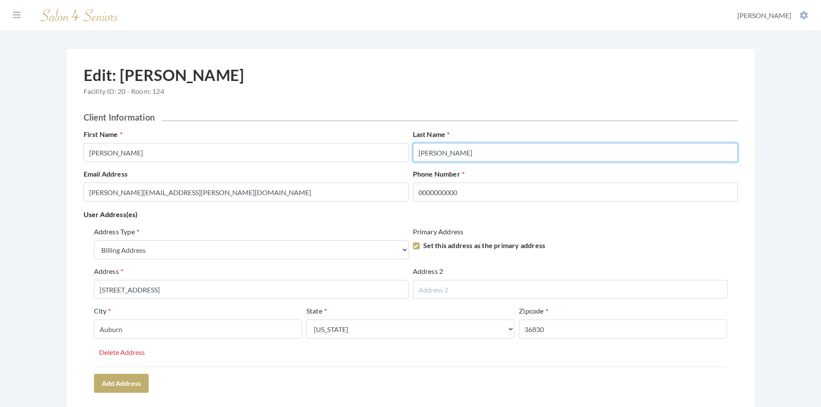
drag, startPoint x: 438, startPoint y: 152, endPoint x: 413, endPoint y: 158, distance: 25.8
click at [413, 158] on input "Myers" at bounding box center [575, 152] width 325 height 19
click at [509, 149] on input "[PERSON_NAME]" at bounding box center [575, 152] width 325 height 19
type input "[PERSON_NAME]"
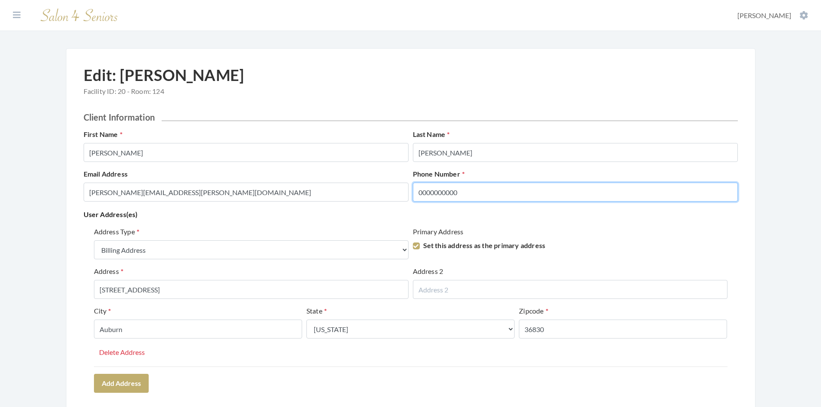
click at [504, 193] on input "0000000000" at bounding box center [575, 192] width 325 height 19
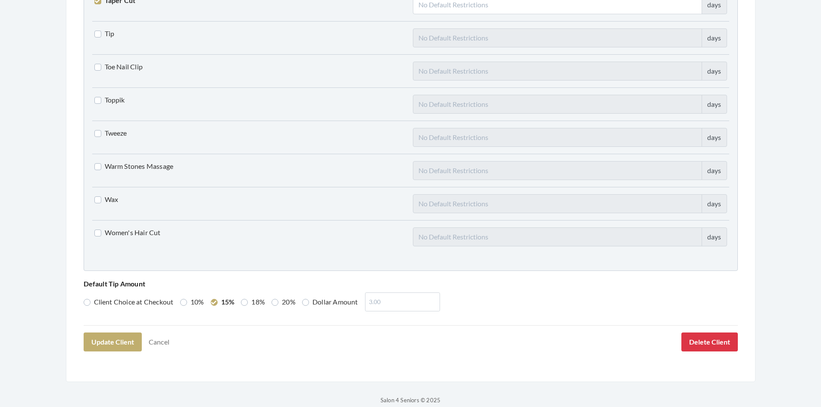
scroll to position [2122, 0]
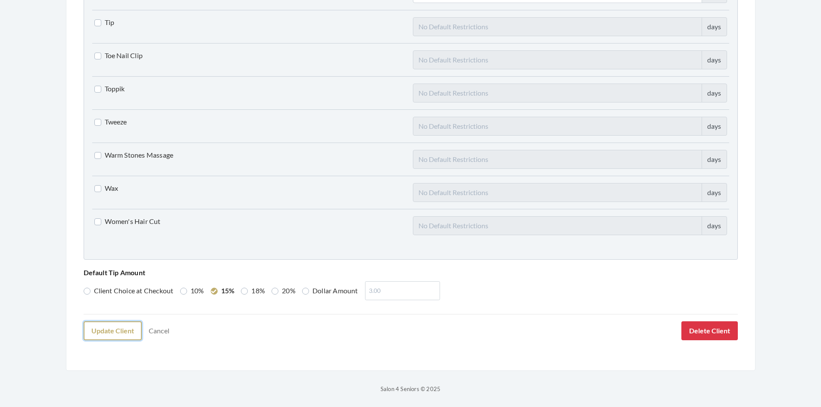
click at [117, 332] on button "Update Client" at bounding box center [113, 330] width 58 height 19
